Goal: Task Accomplishment & Management: Manage account settings

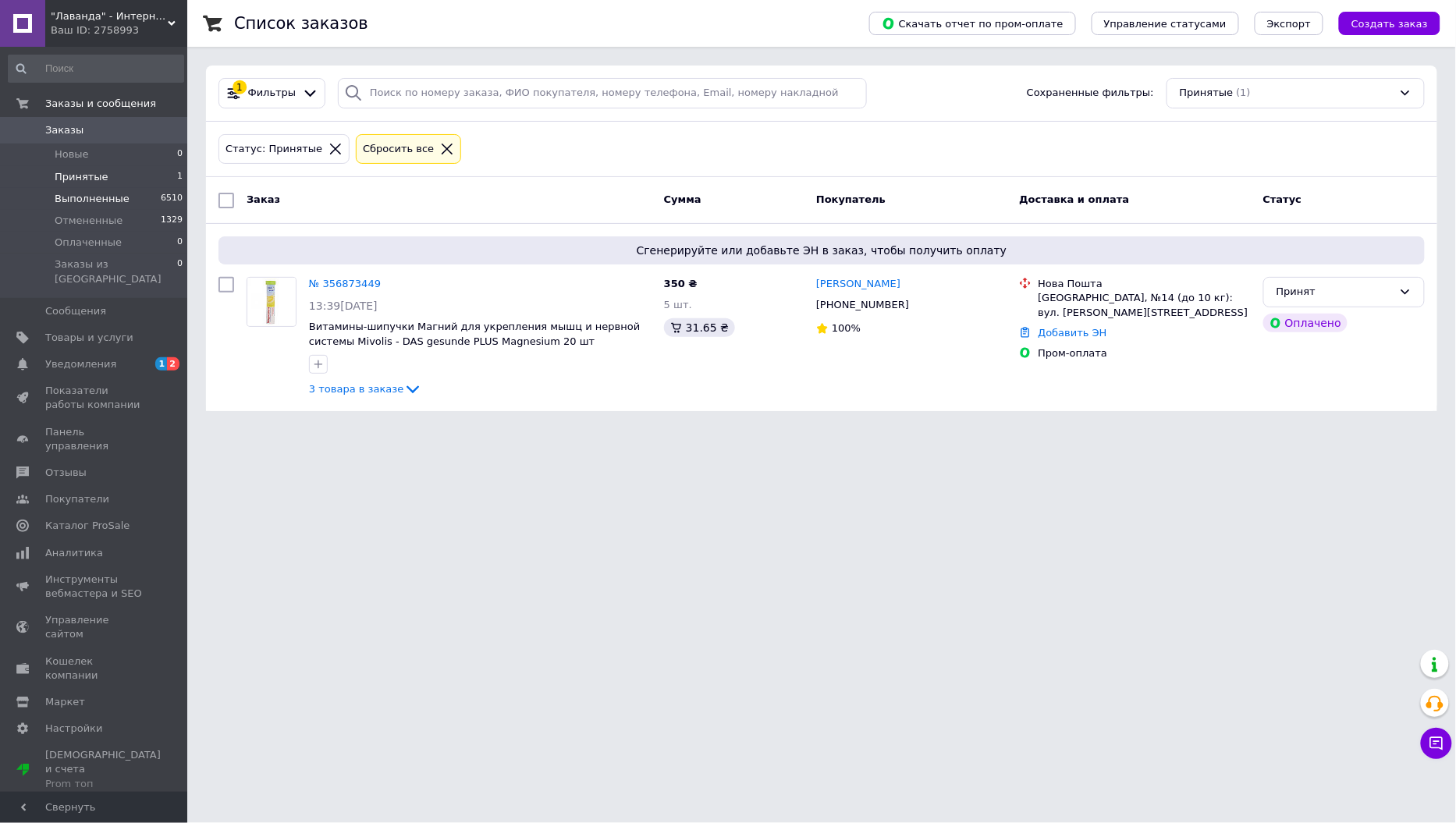
click at [91, 200] on span "Выполненные" at bounding box center [92, 199] width 75 height 14
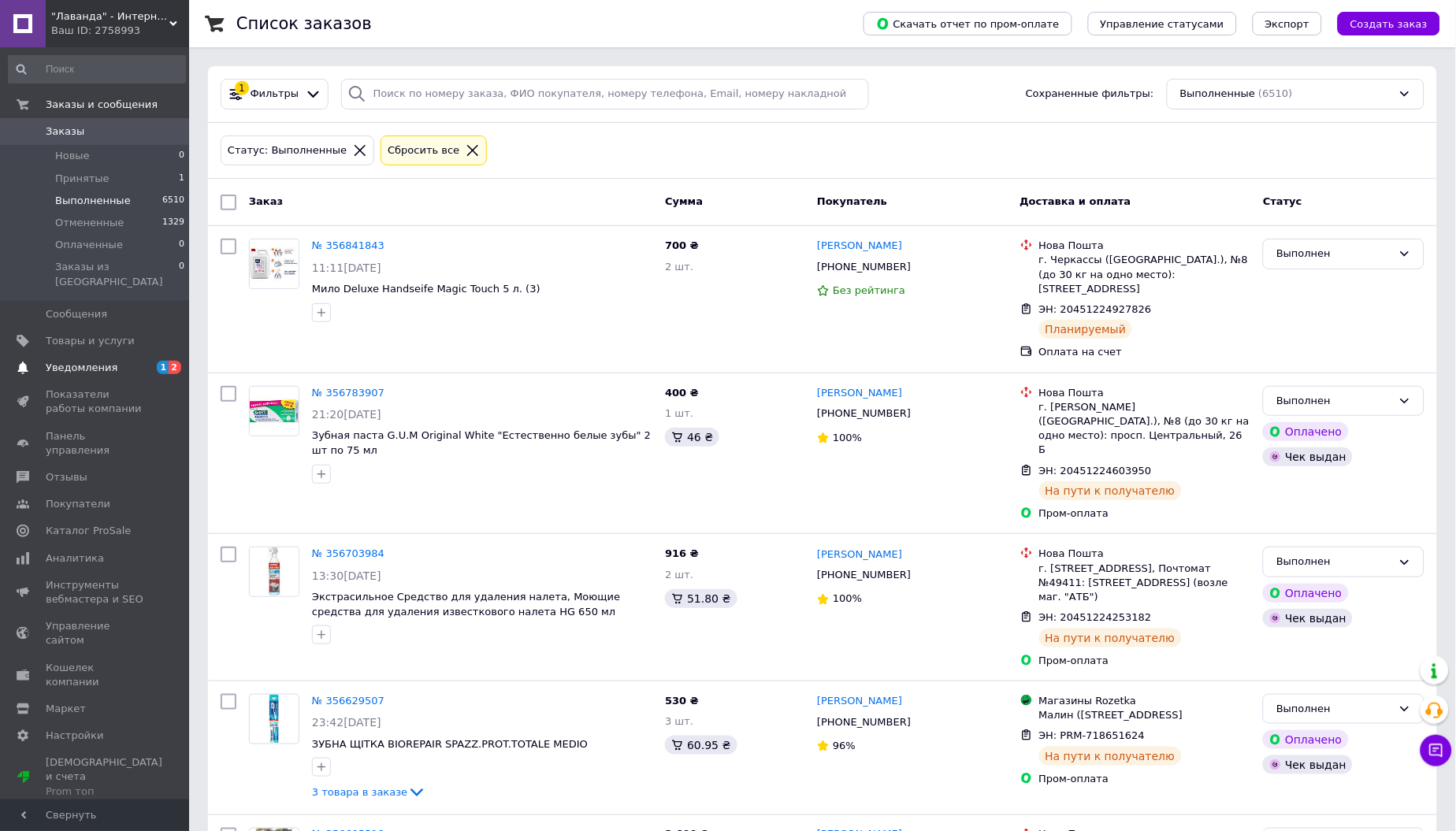
click at [88, 361] on span "Уведомления" at bounding box center [82, 368] width 72 height 14
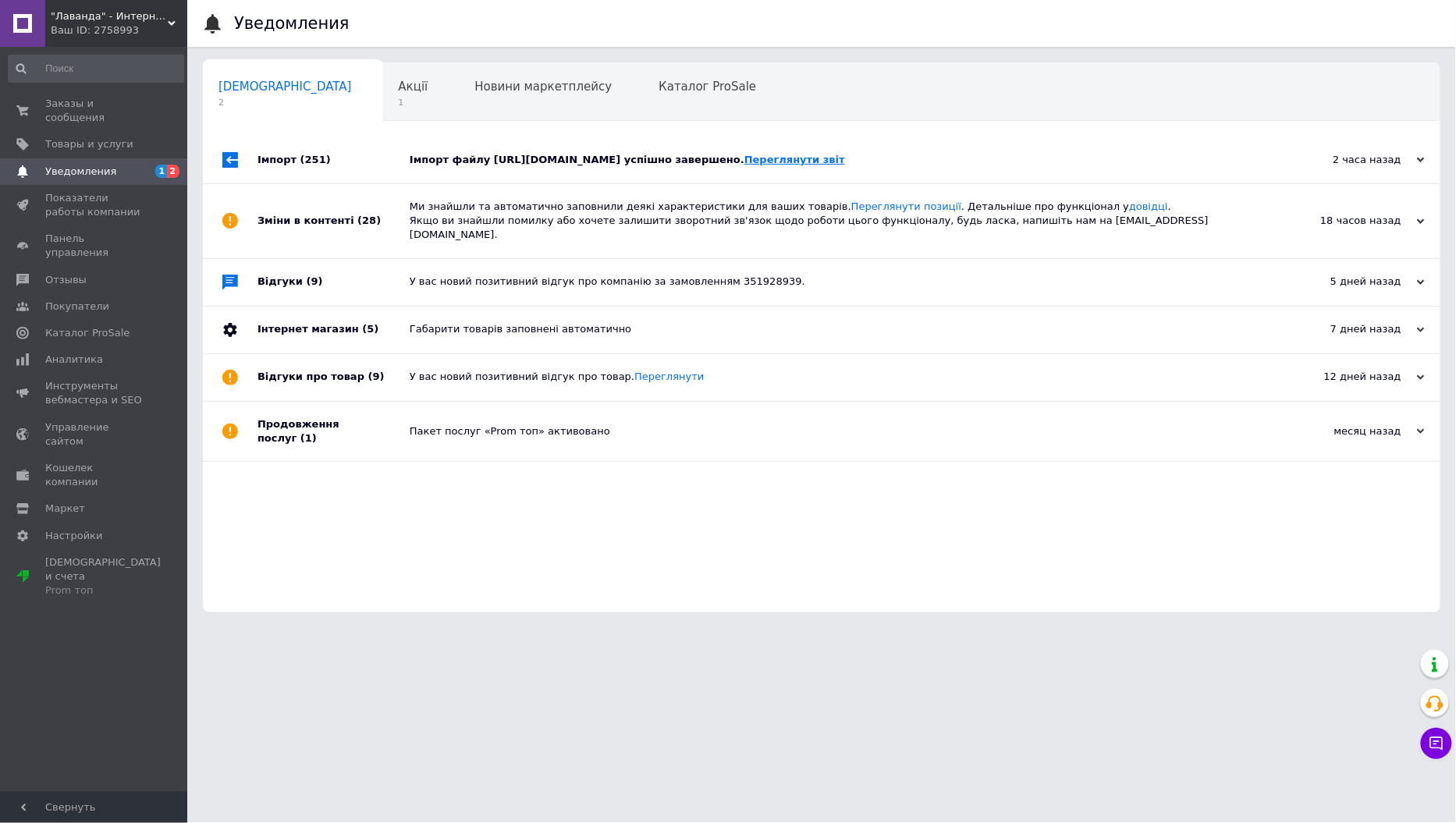
click at [845, 164] on link "Переглянути звіт" at bounding box center [794, 159] width 101 height 12
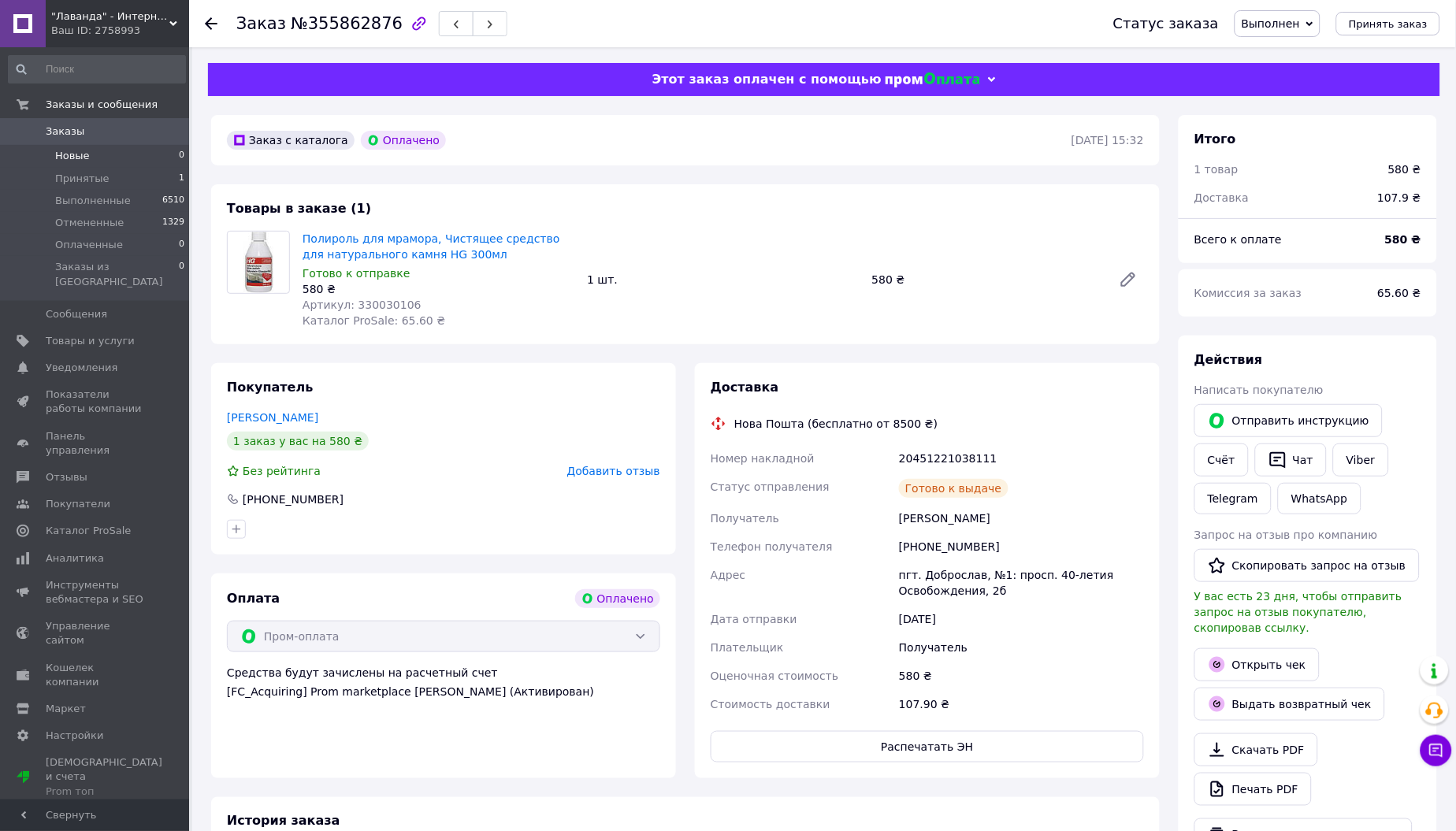
click at [57, 150] on span "Новые" at bounding box center [72, 156] width 35 height 14
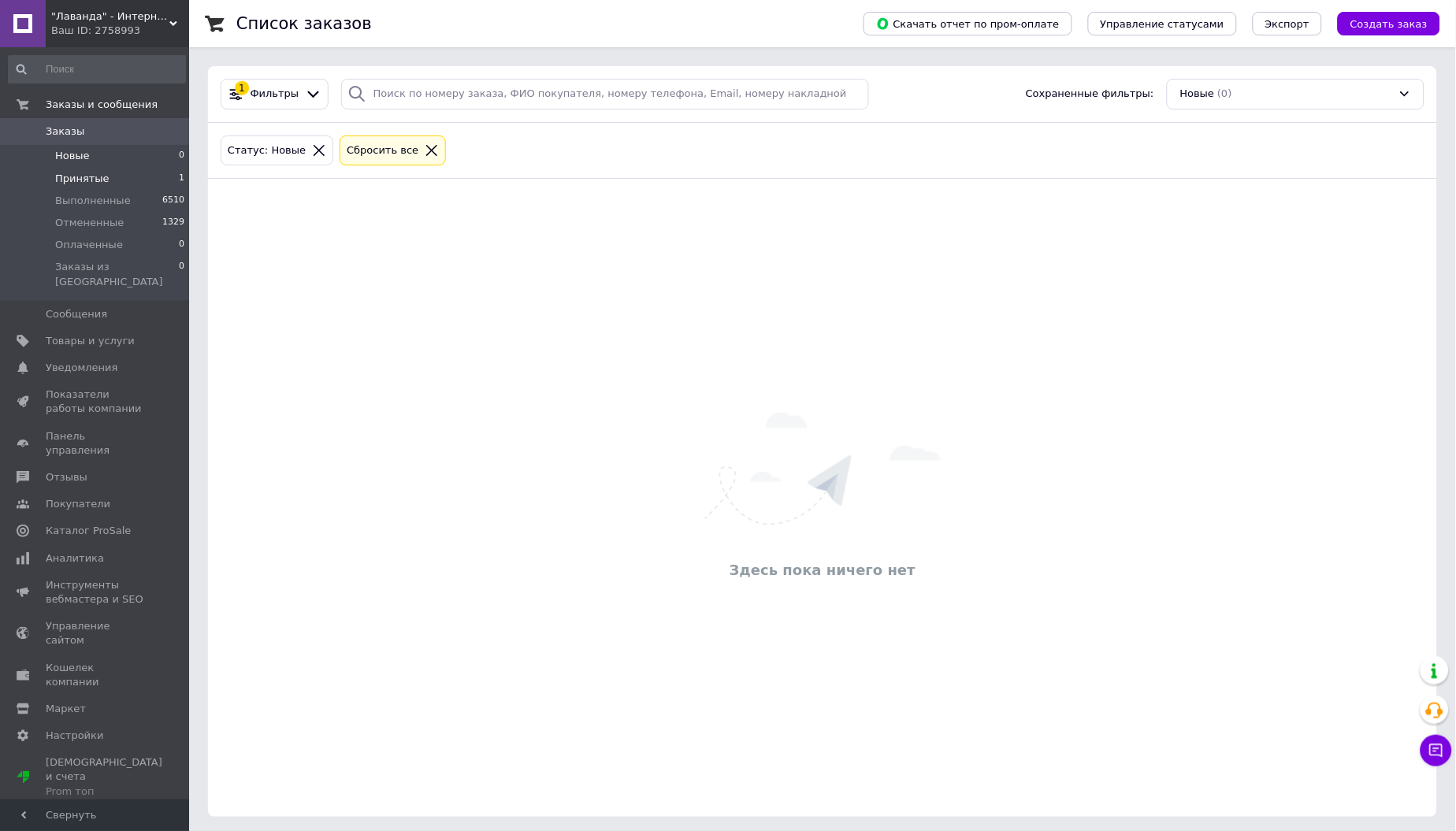
click at [69, 182] on span "Принятые" at bounding box center [82, 179] width 54 height 14
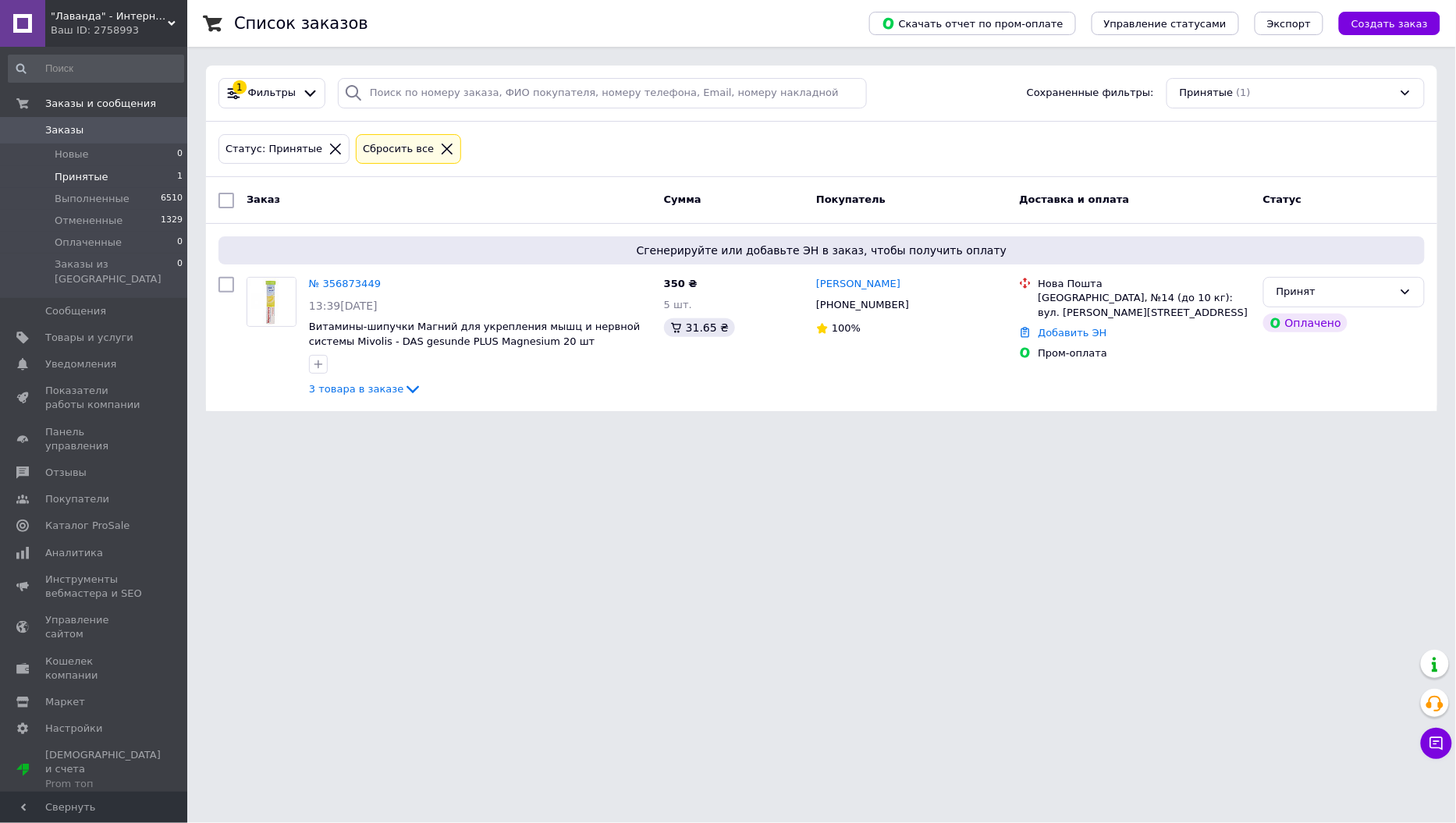
click at [442, 151] on icon at bounding box center [447, 149] width 11 height 11
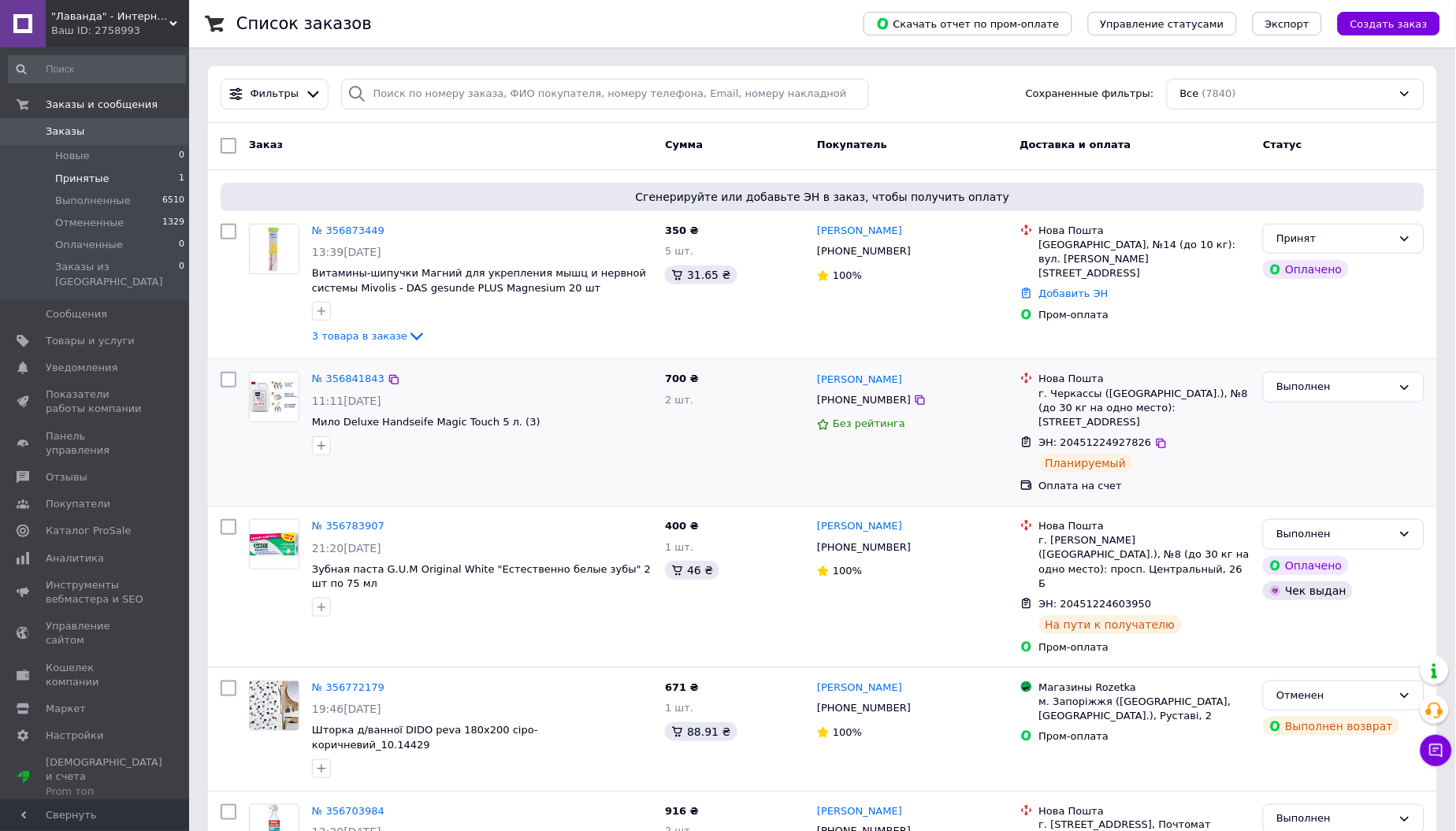
click at [391, 431] on div "№ 356841843 11:11, 12.08.2025 Мило Deluxe Handseife Magic Touch 5 л. (3)" at bounding box center [482, 413] width 353 height 95
click at [391, 433] on div at bounding box center [481, 446] width 346 height 25
